Goal: Task Accomplishment & Management: Use online tool/utility

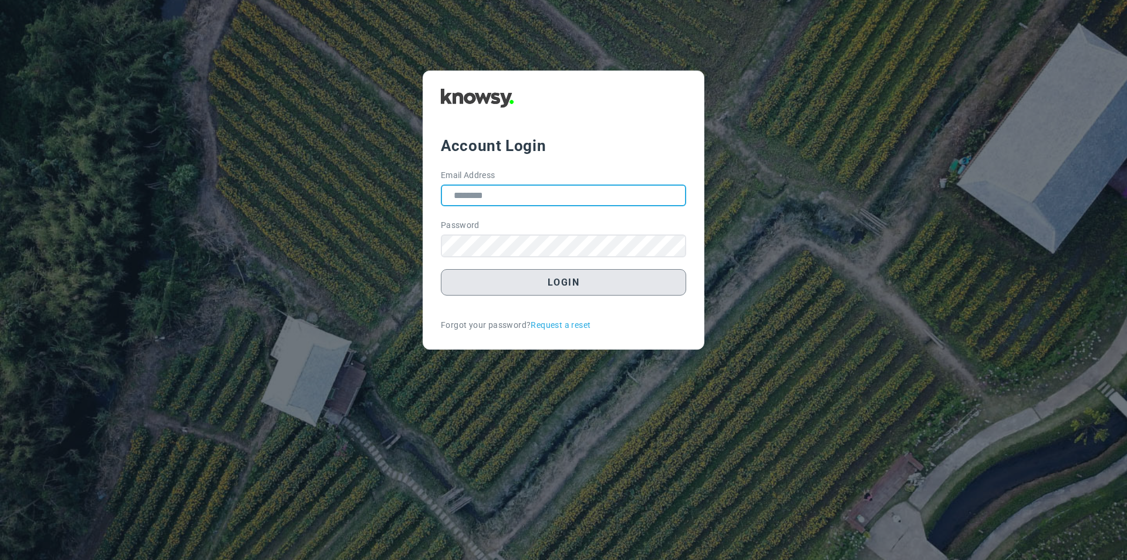
type input "**********"
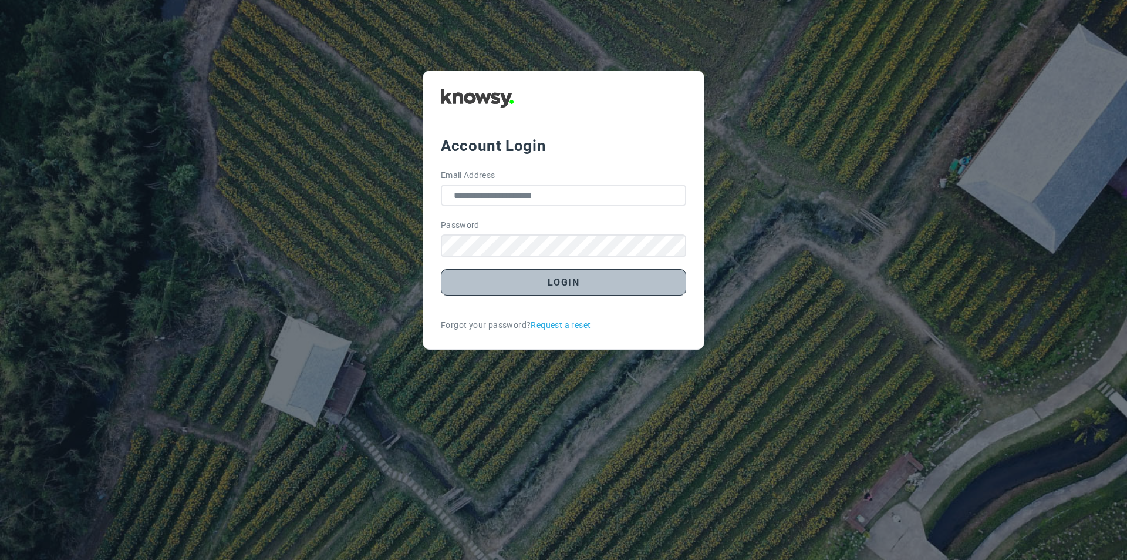
click at [563, 284] on button "Login" at bounding box center [563, 282] width 245 height 26
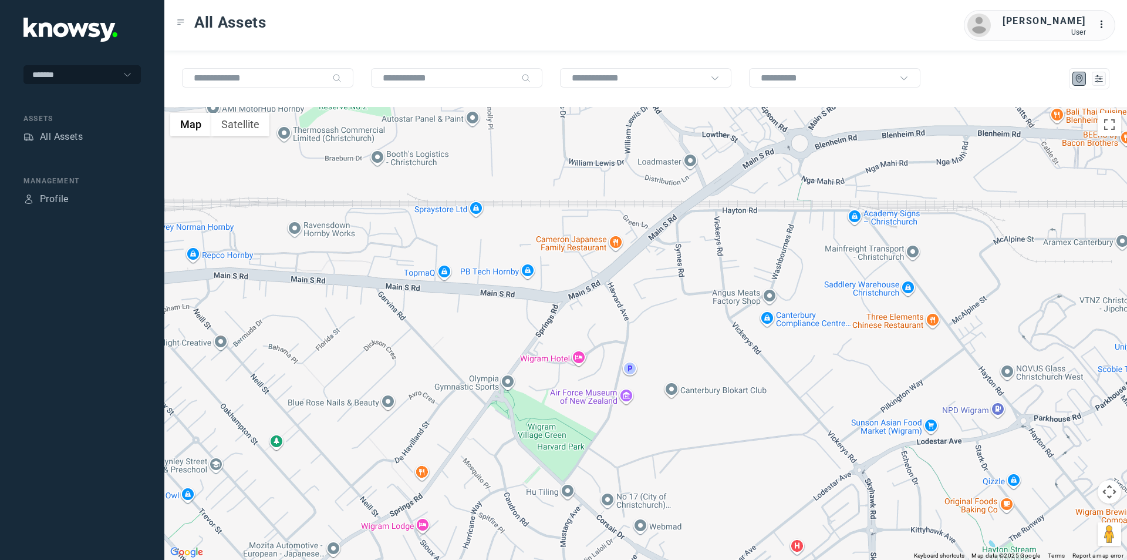
drag, startPoint x: 995, startPoint y: 339, endPoint x: 467, endPoint y: 407, distance: 532.7
click at [467, 407] on div at bounding box center [645, 333] width 963 height 453
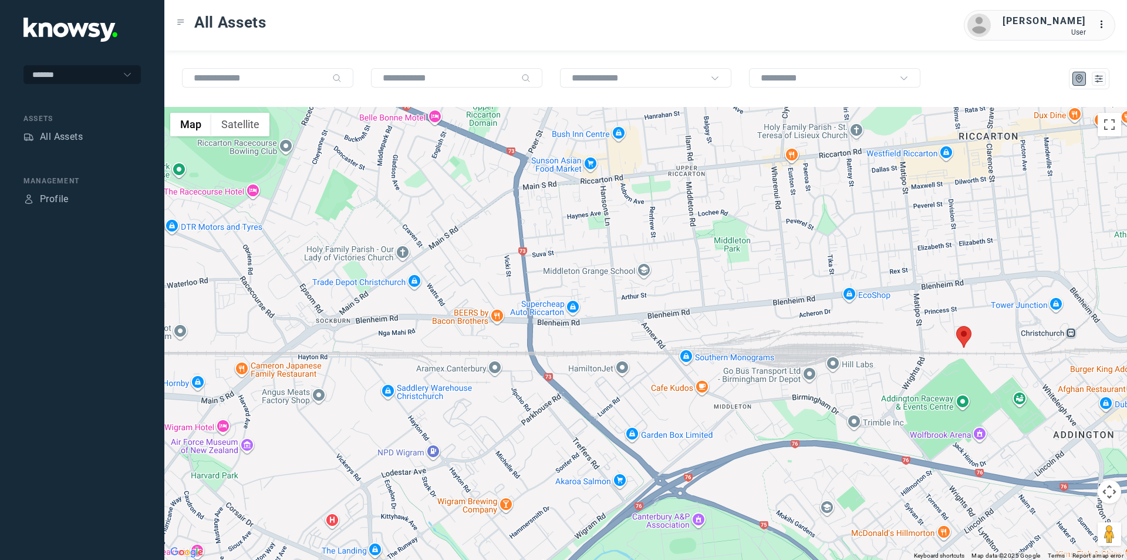
drag, startPoint x: 1035, startPoint y: 335, endPoint x: 983, endPoint y: 352, distance: 53.8
click at [983, 352] on div at bounding box center [645, 333] width 963 height 453
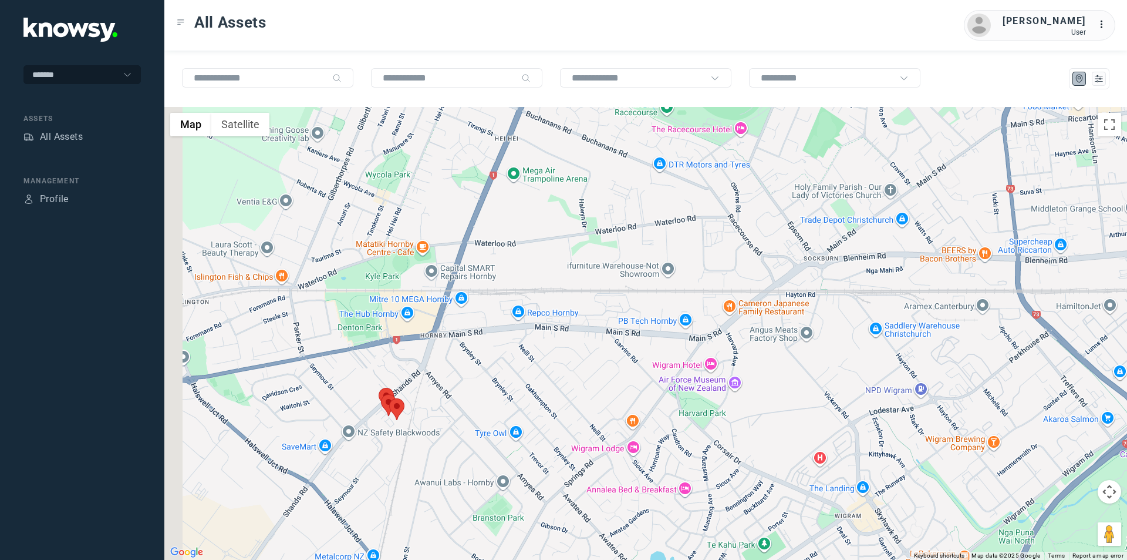
drag, startPoint x: 572, startPoint y: 369, endPoint x: 970, endPoint y: 324, distance: 400.0
click at [970, 324] on div at bounding box center [645, 333] width 963 height 453
